Goal: Communication & Community: Answer question/provide support

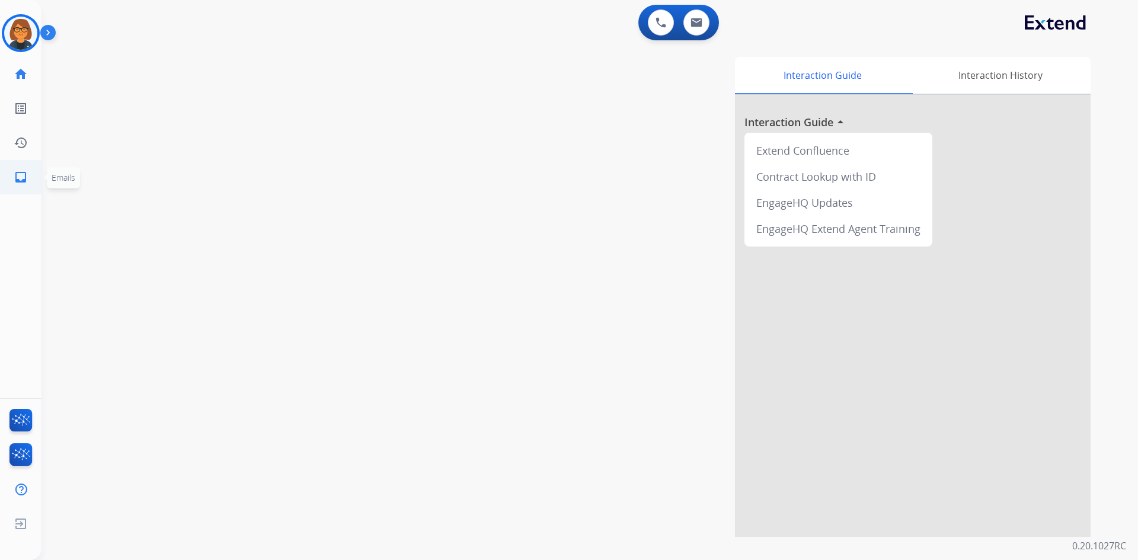
click at [19, 170] on mat-icon "inbox" at bounding box center [21, 177] width 14 height 14
select select "**********"
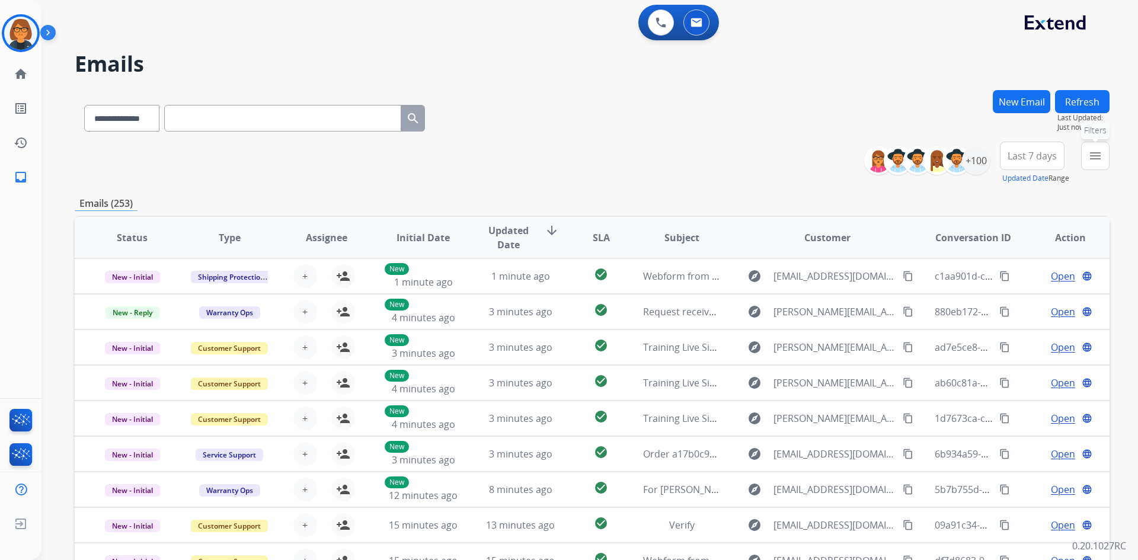
click at [1101, 167] on button "menu Filters" at bounding box center [1095, 156] width 28 height 28
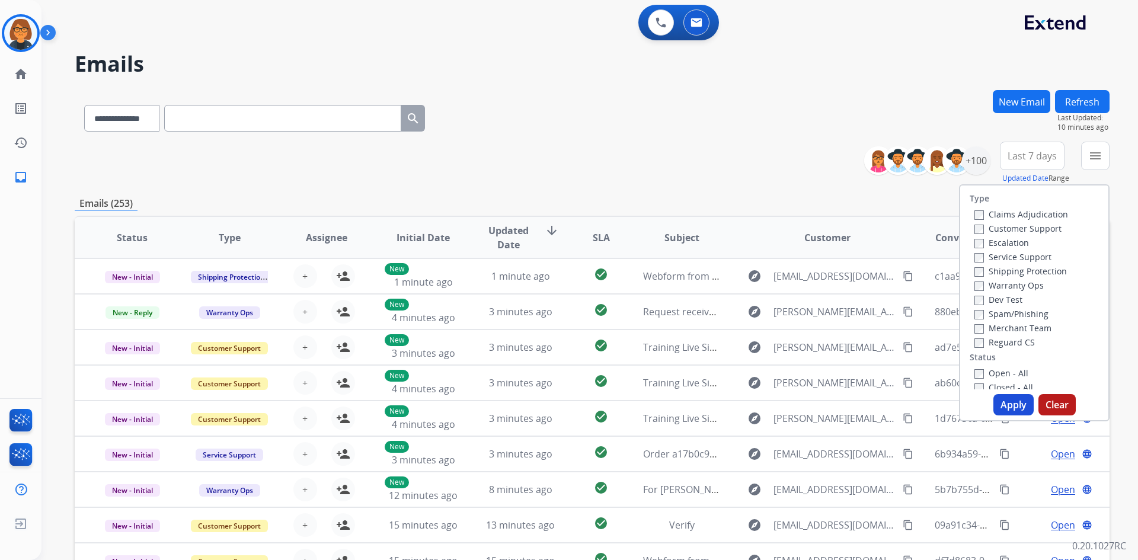
click at [1067, 402] on button "Clear" at bounding box center [1056, 404] width 37 height 21
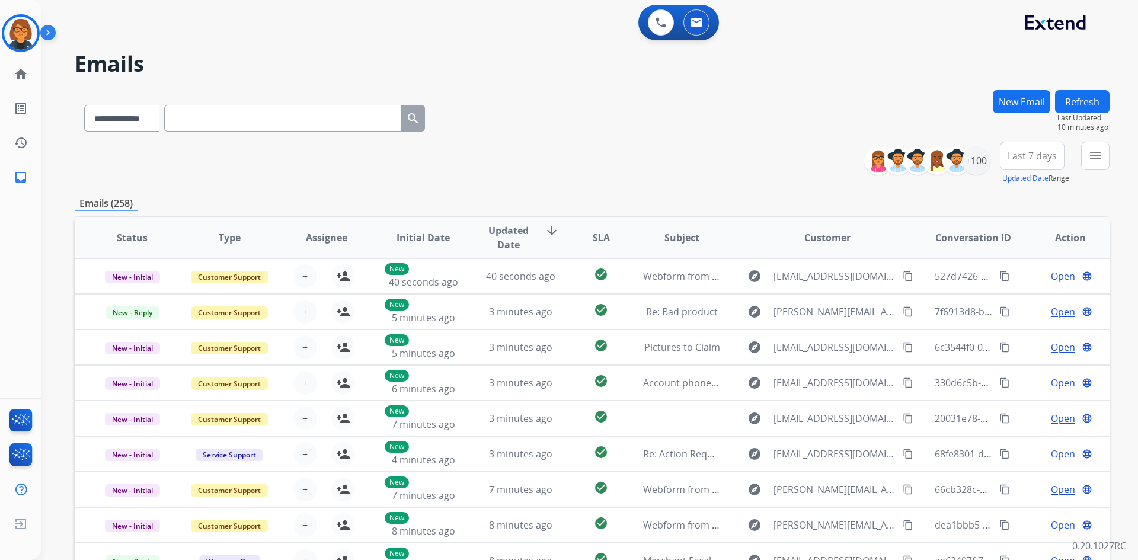
click at [1030, 107] on button "New Email" at bounding box center [1021, 101] width 57 height 23
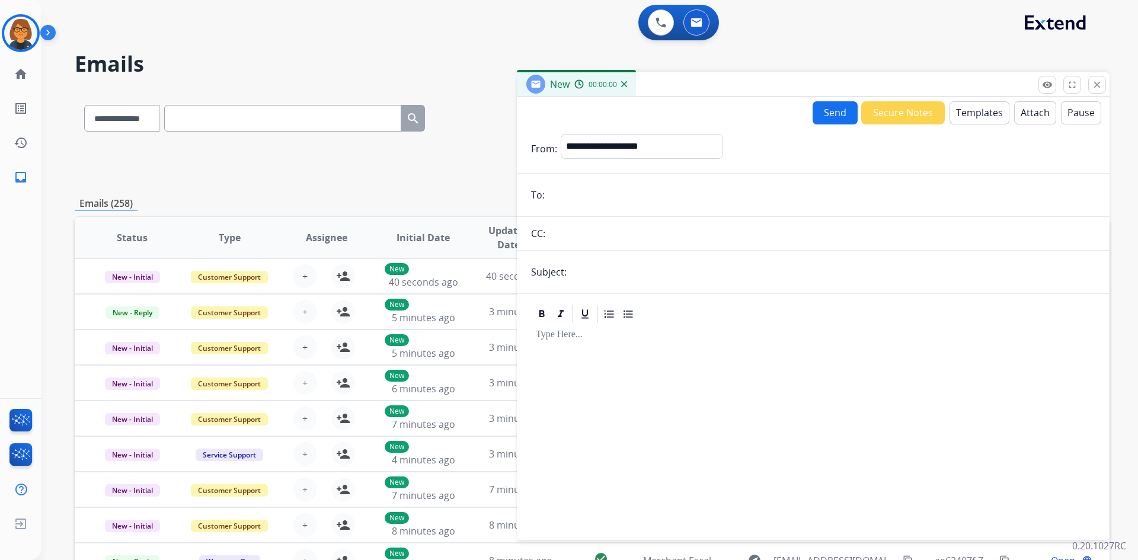
click at [981, 113] on button "Templates" at bounding box center [979, 112] width 60 height 23
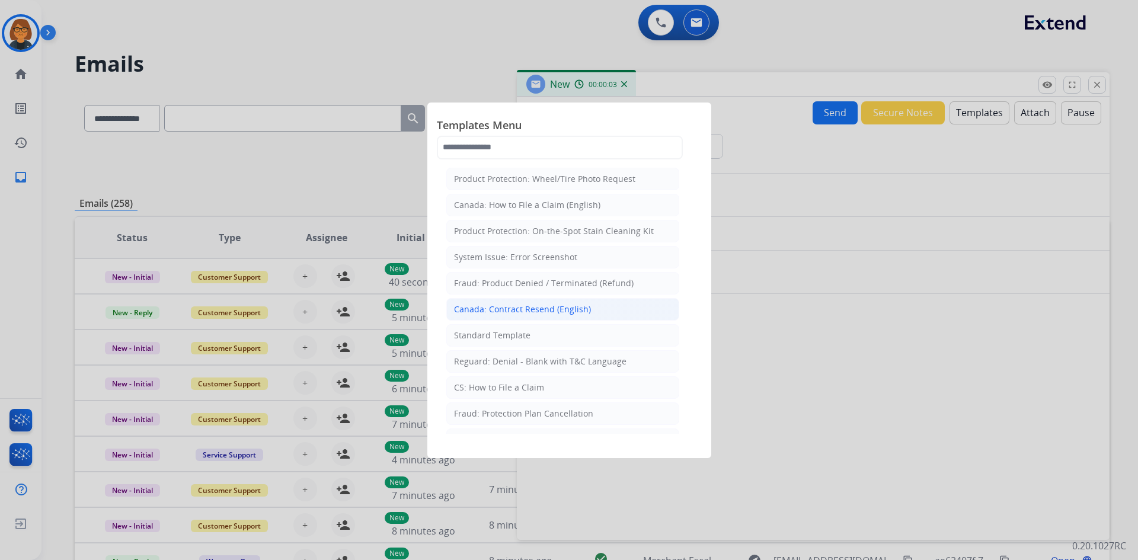
scroll to position [59, 0]
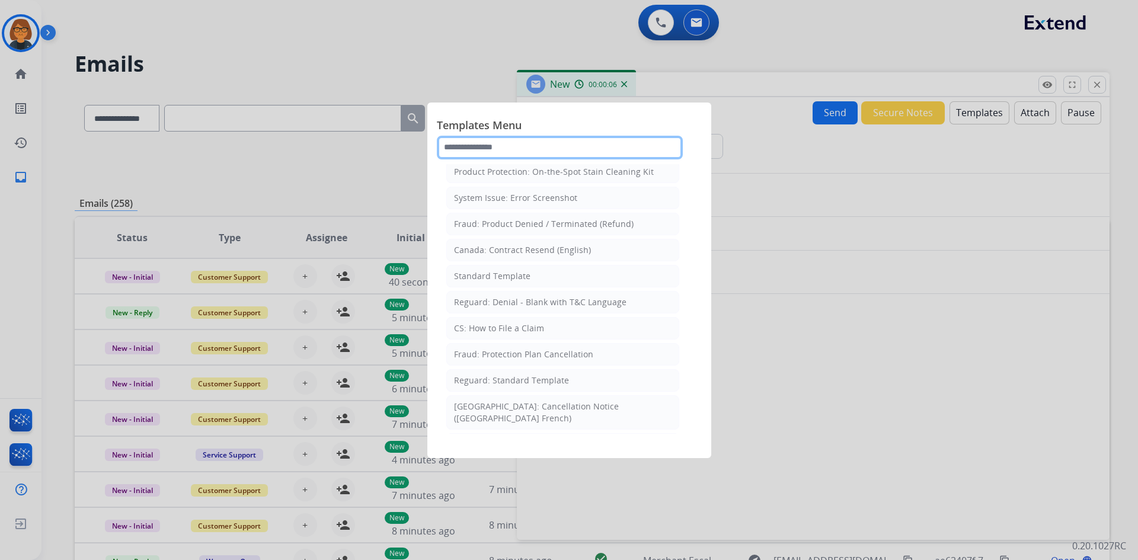
click at [521, 156] on input "text" at bounding box center [560, 148] width 246 height 24
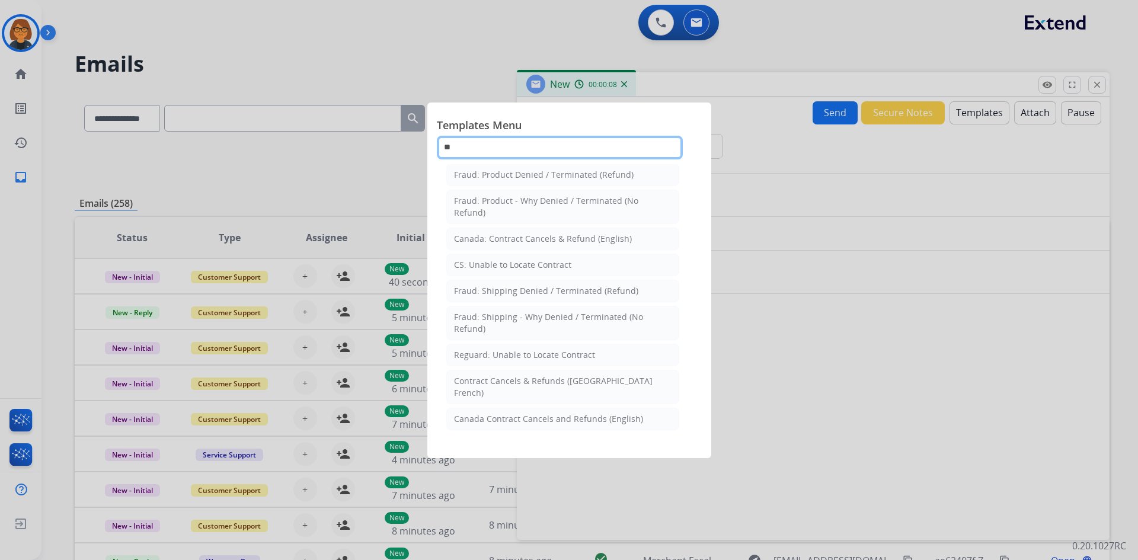
scroll to position [0, 0]
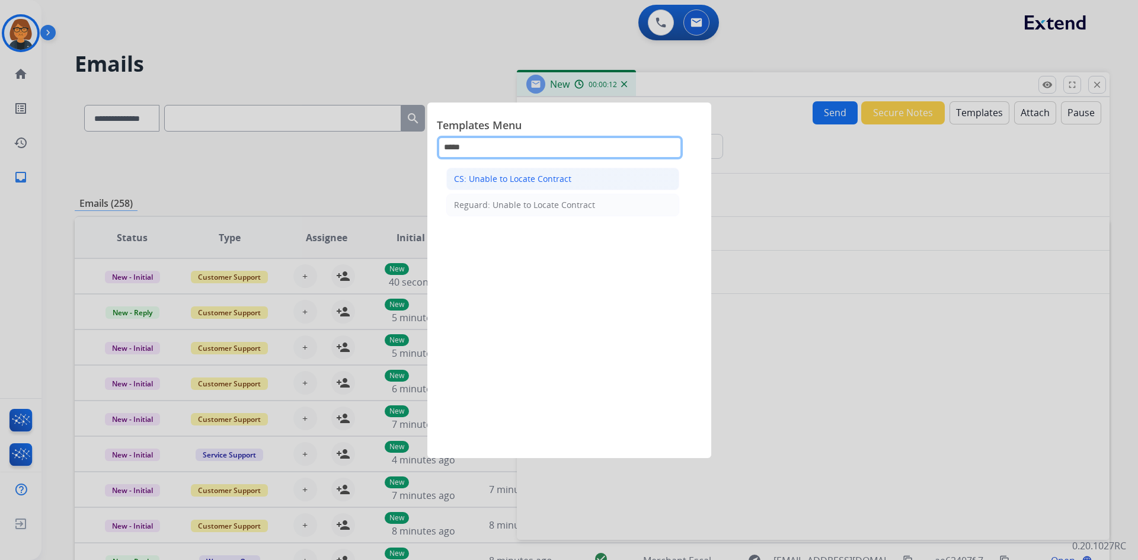
type input "*****"
click at [577, 180] on li "CS: Unable to Locate Contract" at bounding box center [562, 179] width 233 height 23
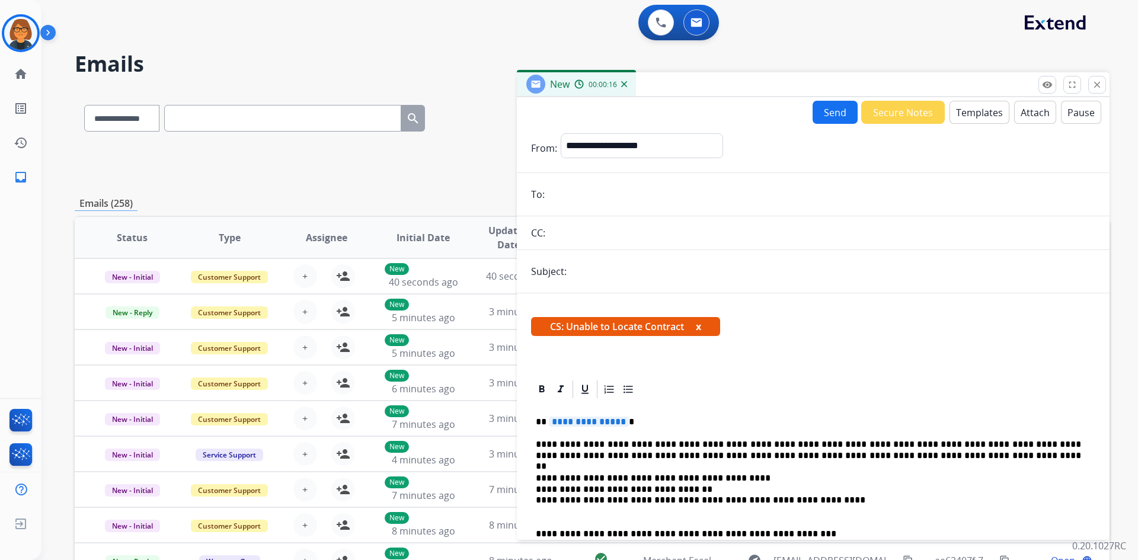
drag, startPoint x: 686, startPoint y: 325, endPoint x: 551, endPoint y: 329, distance: 134.6
click at [551, 329] on span "CS: Unable to Locate Contract x" at bounding box center [625, 326] width 189 height 19
drag, startPoint x: 551, startPoint y: 329, endPoint x: 542, endPoint y: 334, distance: 10.3
drag, startPoint x: 542, startPoint y: 334, endPoint x: 658, endPoint y: 374, distance: 123.1
click at [658, 376] on div "**********" at bounding box center [813, 549] width 593 height 512
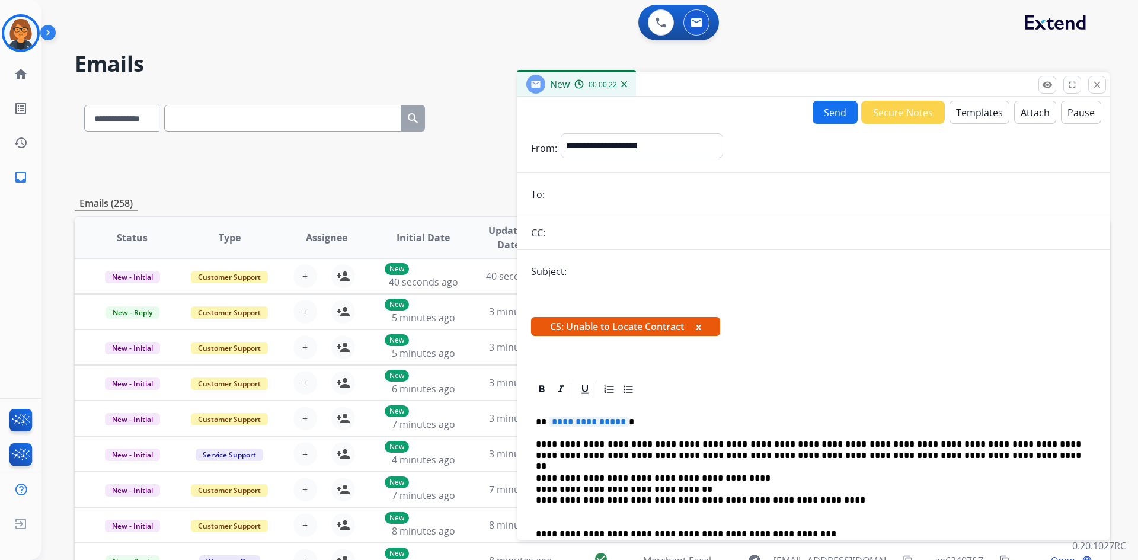
drag, startPoint x: 686, startPoint y: 328, endPoint x: 550, endPoint y: 327, distance: 135.1
click at [550, 327] on span "CS: Unable to Locate Contract x" at bounding box center [625, 326] width 189 height 19
copy span "CS: Unable to Locate Contract"
click at [23, 33] on img at bounding box center [20, 33] width 33 height 33
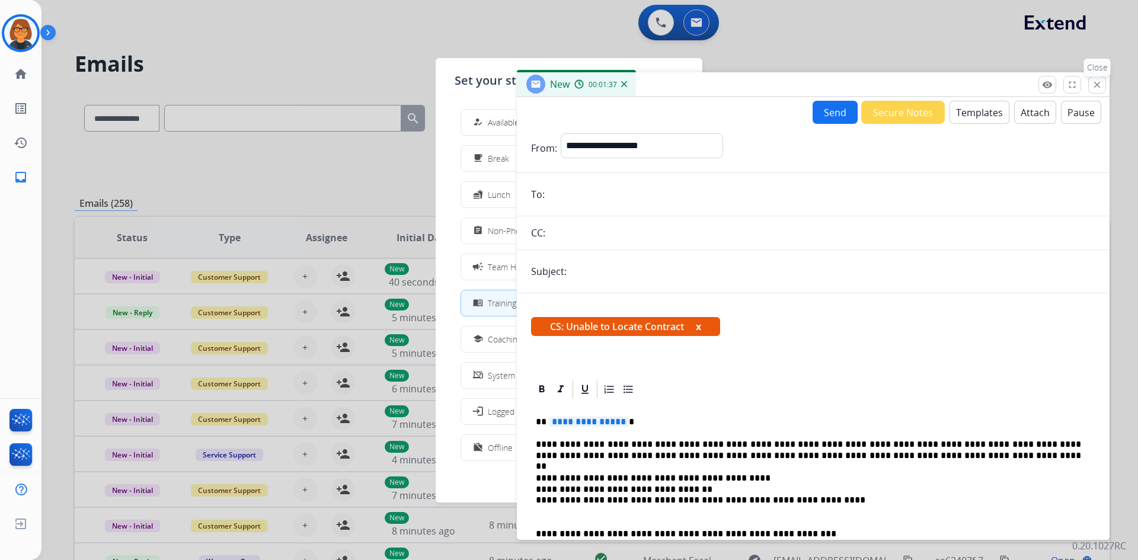
click at [1102, 83] on mat-icon "close" at bounding box center [1096, 84] width 11 height 11
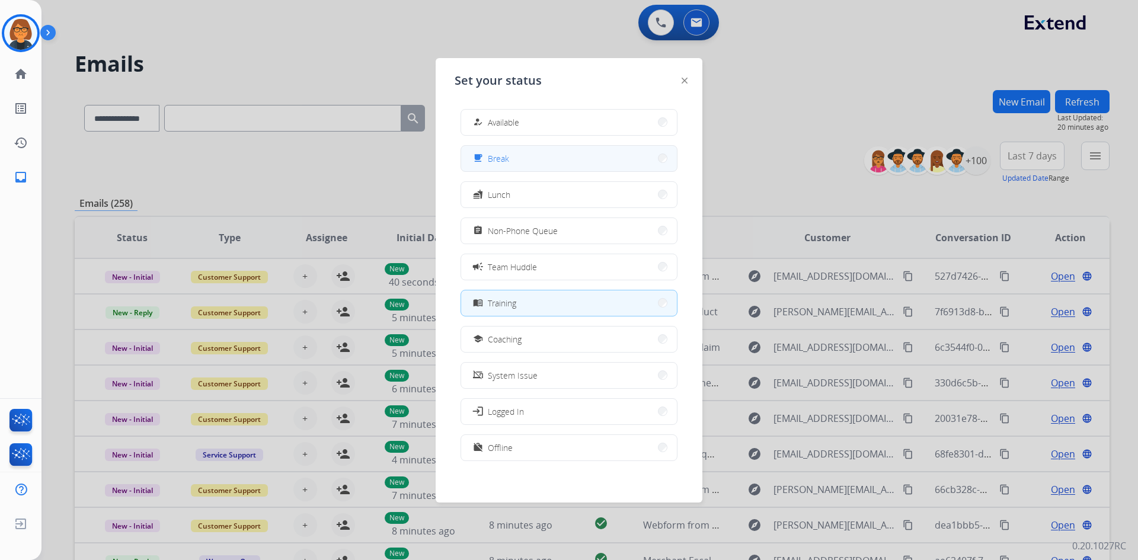
click at [532, 155] on button "free_breakfast Break" at bounding box center [569, 158] width 216 height 25
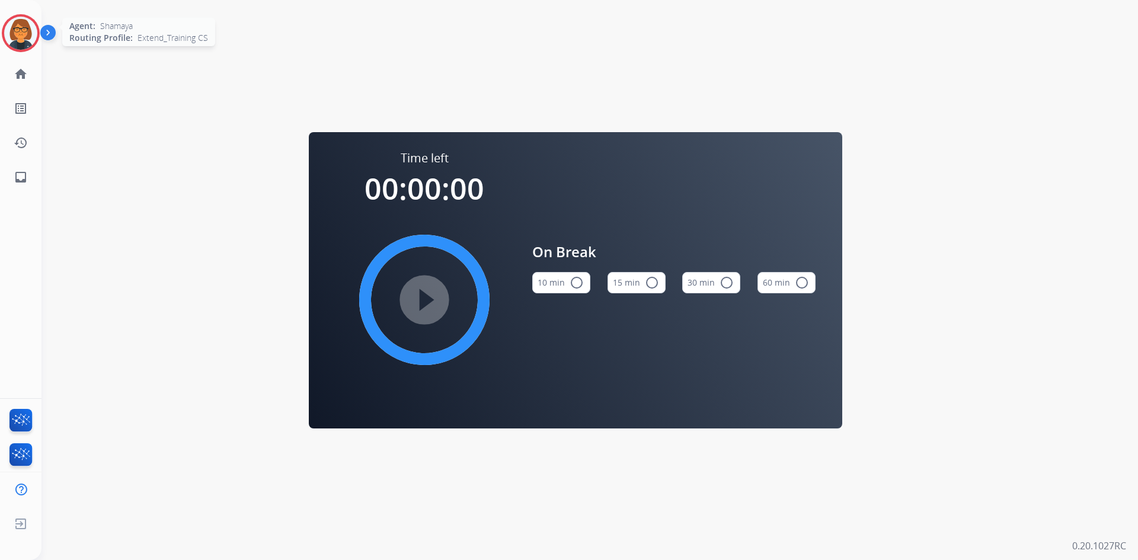
click at [36, 23] on div at bounding box center [21, 33] width 38 height 38
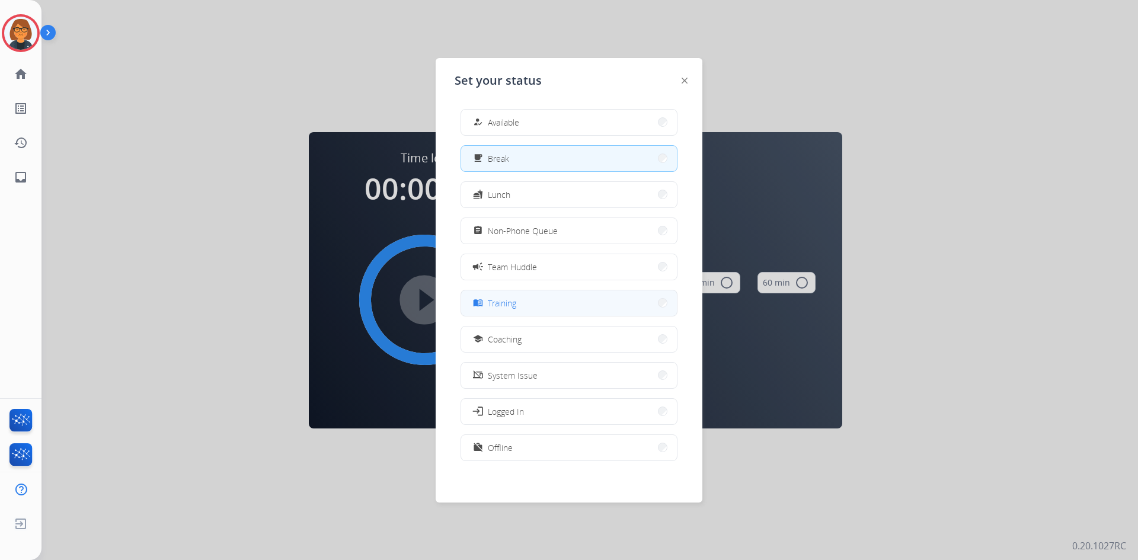
click at [577, 303] on button "menu_book Training" at bounding box center [569, 302] width 216 height 25
